Goal: Information Seeking & Learning: Learn about a topic

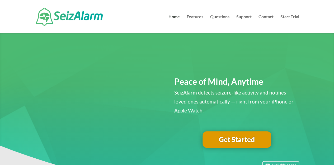
scroll to position [483, 0]
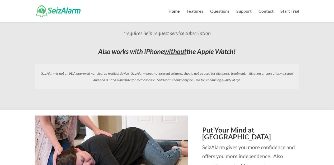
click at [65, 11] on img at bounding box center [58, 11] width 45 height 12
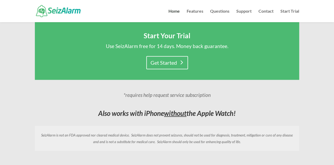
scroll to position [423, 0]
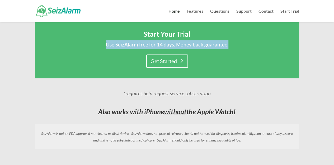
drag, startPoint x: 104, startPoint y: 44, endPoint x: 227, endPoint y: 44, distance: 122.8
click at [227, 44] on p "Use SeizAlarm free for 14 days. Money back guarantee." at bounding box center [167, 44] width 233 height 9
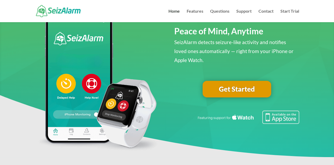
scroll to position [0, 0]
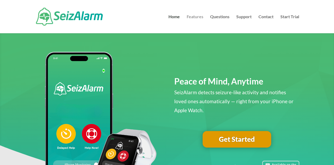
click at [194, 17] on link "Features" at bounding box center [195, 24] width 17 height 18
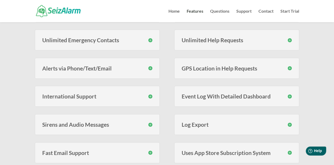
scroll to position [211, 0]
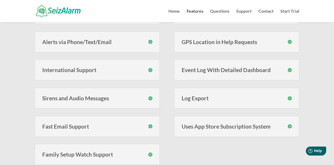
click at [149, 97] on h3 "Sirens and Audio Messages" at bounding box center [97, 98] width 110 height 6
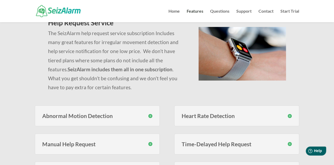
scroll to position [26, 0]
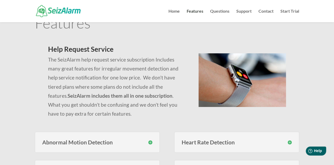
click at [151, 141] on h3 "Abnormal Motion Detection" at bounding box center [97, 142] width 110 height 6
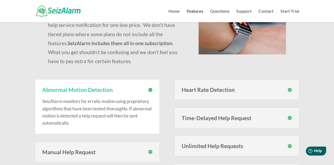
scroll to position [79, 0]
drag, startPoint x: 43, startPoint y: 100, endPoint x: 88, endPoint y: 123, distance: 50.7
click at [88, 123] on p "SeizAlarm monitors for erratic motion using proprietary algorithms that have be…" at bounding box center [97, 111] width 110 height 29
copy p "SeizAlarm monitors for erratic motion using proprietary algorithms that have be…"
drag, startPoint x: 67, startPoint y: 0, endPoint x: 256, endPoint y: 64, distance: 199.8
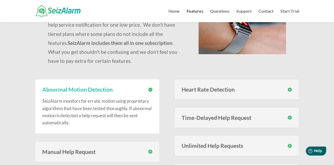
click at [258, 68] on div "Help Request Service The SeizAlarm help request service subscription Includes m…" at bounding box center [167, 26] width 264 height 86
click at [176, 11] on link "Home" at bounding box center [173, 15] width 11 height 13
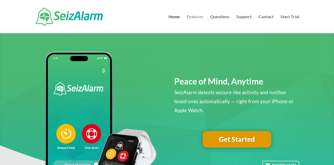
click at [196, 17] on link "Features" at bounding box center [195, 24] width 17 height 18
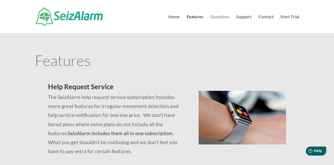
click at [223, 16] on link "Questions" at bounding box center [219, 24] width 19 height 18
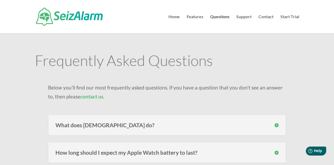
scroll to position [26, 0]
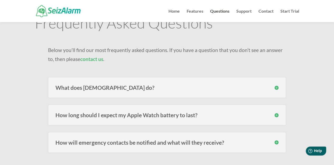
click at [276, 87] on h3 "What does [DEMOGRAPHIC_DATA] do?" at bounding box center [166, 88] width 223 height 6
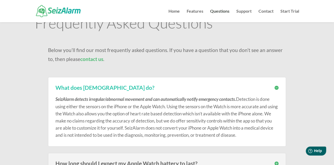
drag, startPoint x: 273, startPoint y: 136, endPoint x: 55, endPoint y: 96, distance: 221.2
click at [55, 96] on p "SeizAlarm detects irregular/abnormal movement and can automatically notify emer…" at bounding box center [166, 117] width 223 height 43
copy p "SeizAlarm detects irregular/abnormal movement and can automatically notify emer…"
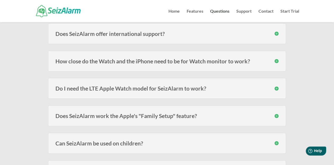
scroll to position [211, 0]
click at [275, 88] on h3 "Do I need the LTE Apple Watch model for SeizAlarm to work?" at bounding box center [166, 88] width 223 height 6
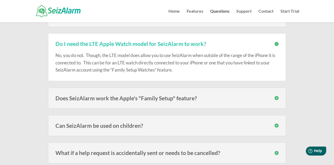
scroll to position [264, 0]
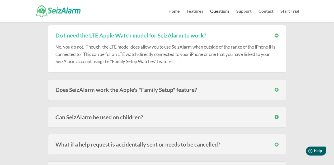
click at [276, 115] on h3 "Can SeizAlarm be used on children?" at bounding box center [166, 117] width 223 height 6
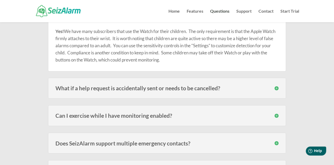
scroll to position [370, 0]
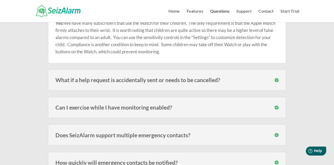
click at [275, 106] on h3 "Can I exercise while I have monitoring enabled?" at bounding box center [166, 108] width 223 height 6
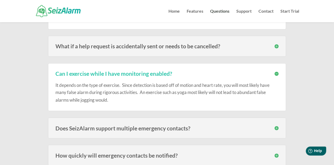
scroll to position [423, 0]
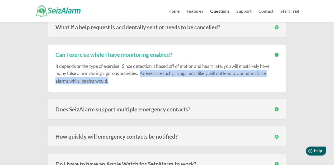
drag, startPoint x: 140, startPoint y: 72, endPoint x: 146, endPoint y: 77, distance: 7.7
click at [146, 77] on p "It depends on the type of exercise. Since detection is based off of motion and …" at bounding box center [166, 74] width 223 height 22
copy p "An exercise such as yoga most likely will not lead to abundant false alarms whi…"
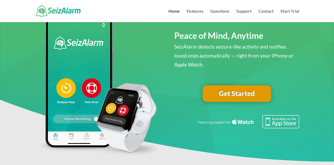
scroll to position [26, 0]
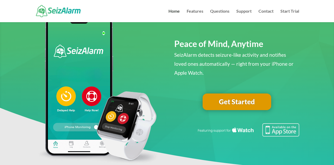
click at [228, 102] on link "Get Started" at bounding box center [237, 101] width 69 height 17
